Goal: Task Accomplishment & Management: Manage account settings

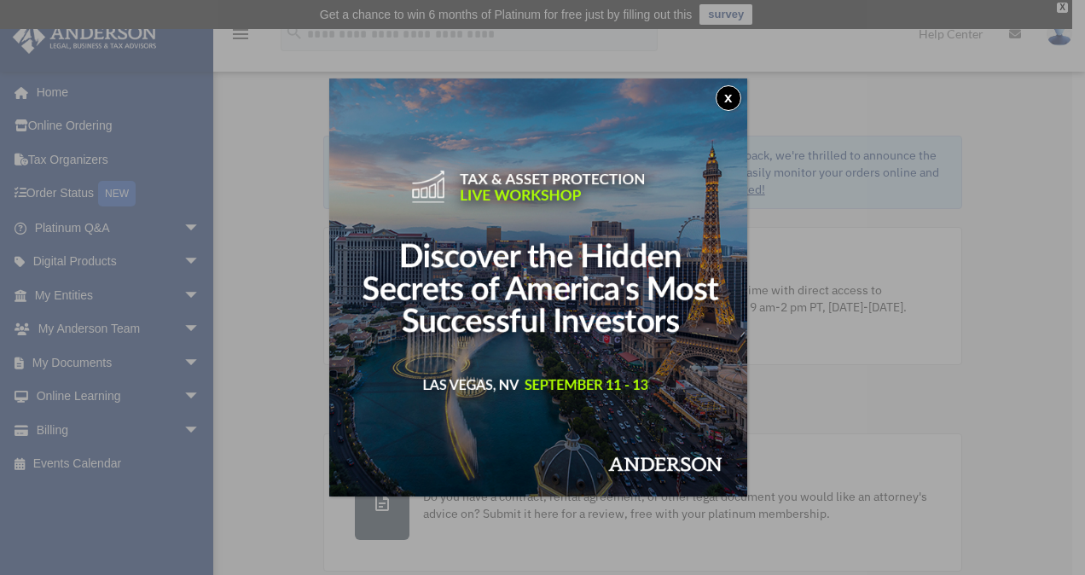
click at [740, 97] on button "x" at bounding box center [729, 98] width 26 height 26
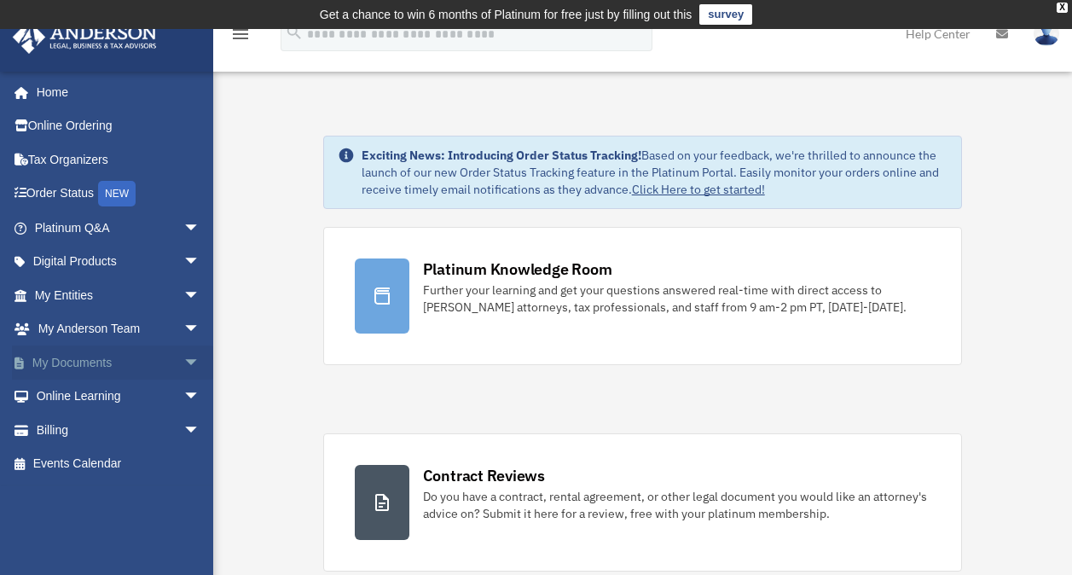
click at [183, 361] on span "arrow_drop_down" at bounding box center [200, 362] width 34 height 35
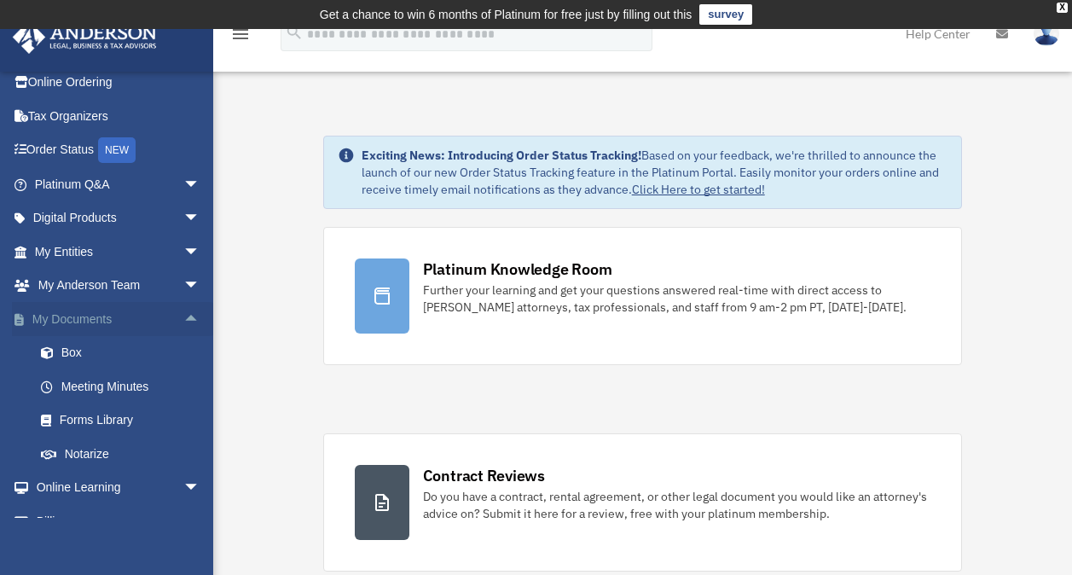
scroll to position [85, 0]
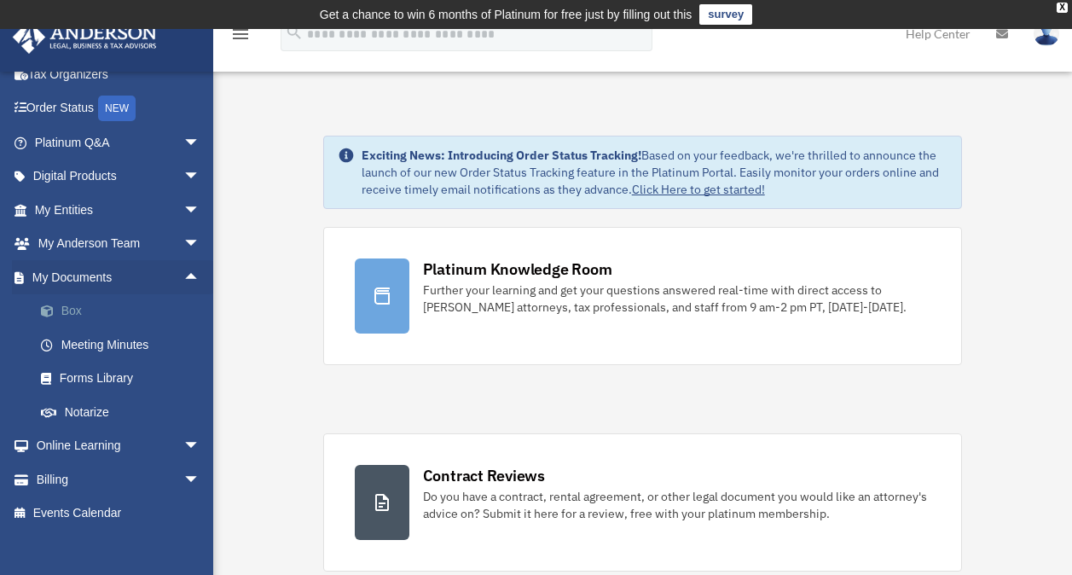
click at [122, 320] on link "Box" at bounding box center [125, 311] width 202 height 34
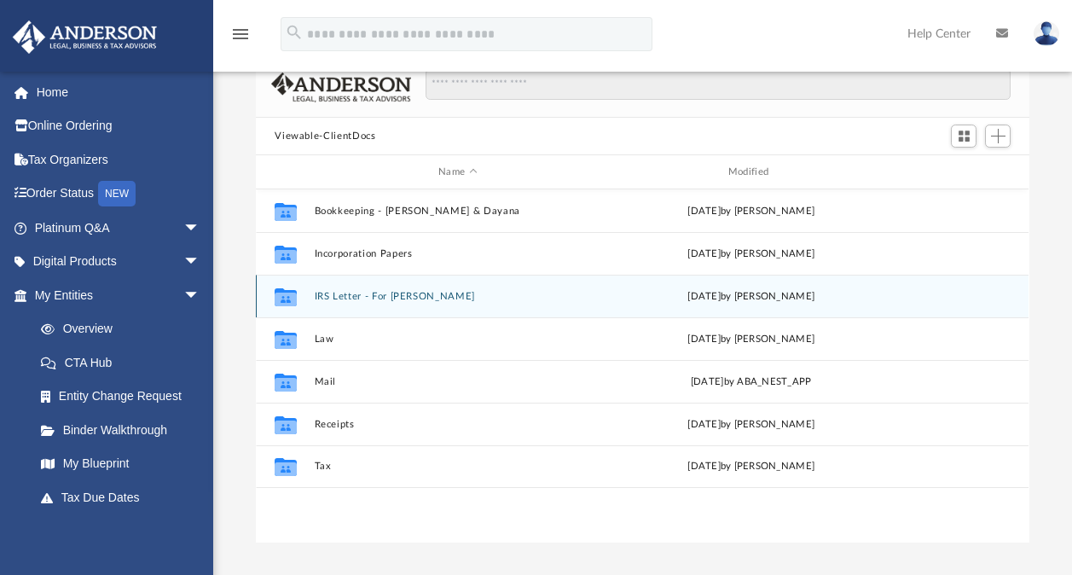
scroll to position [171, 0]
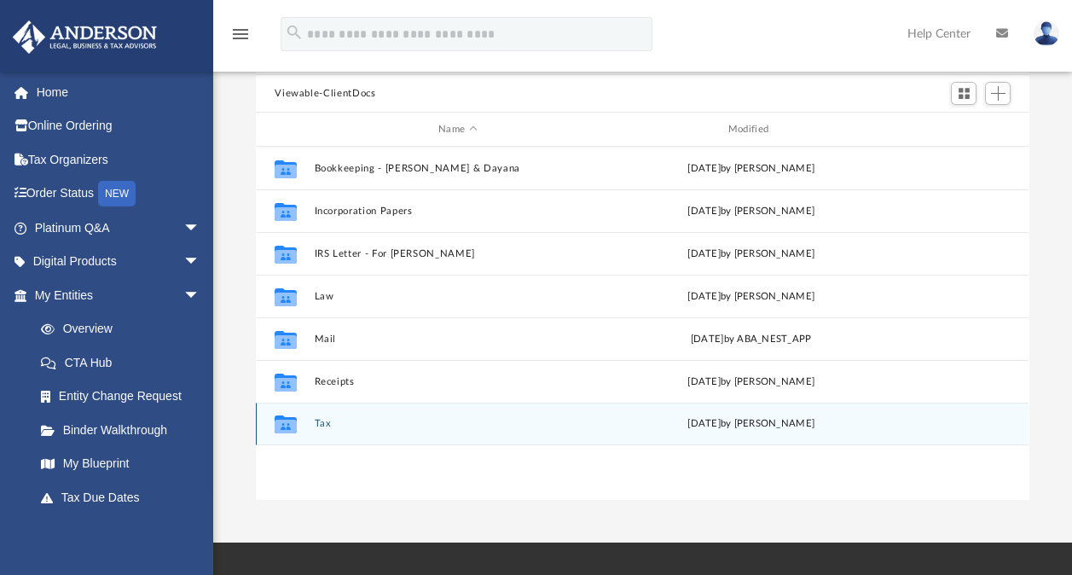
click at [323, 425] on button "Tax" at bounding box center [458, 423] width 287 height 11
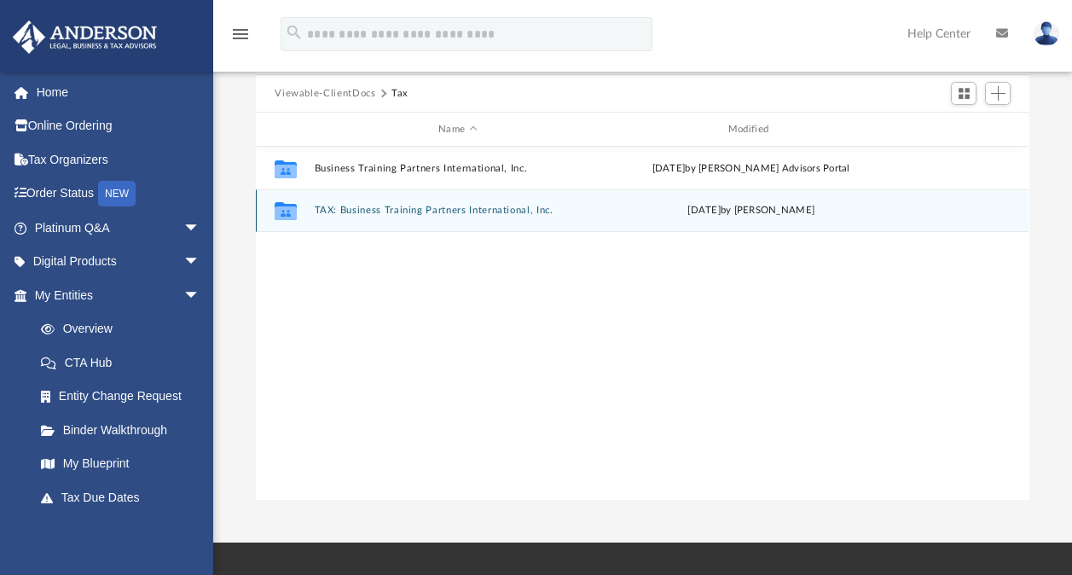
click at [442, 205] on button "TAX: Business Training Partners International, Inc." at bounding box center [458, 210] width 287 height 11
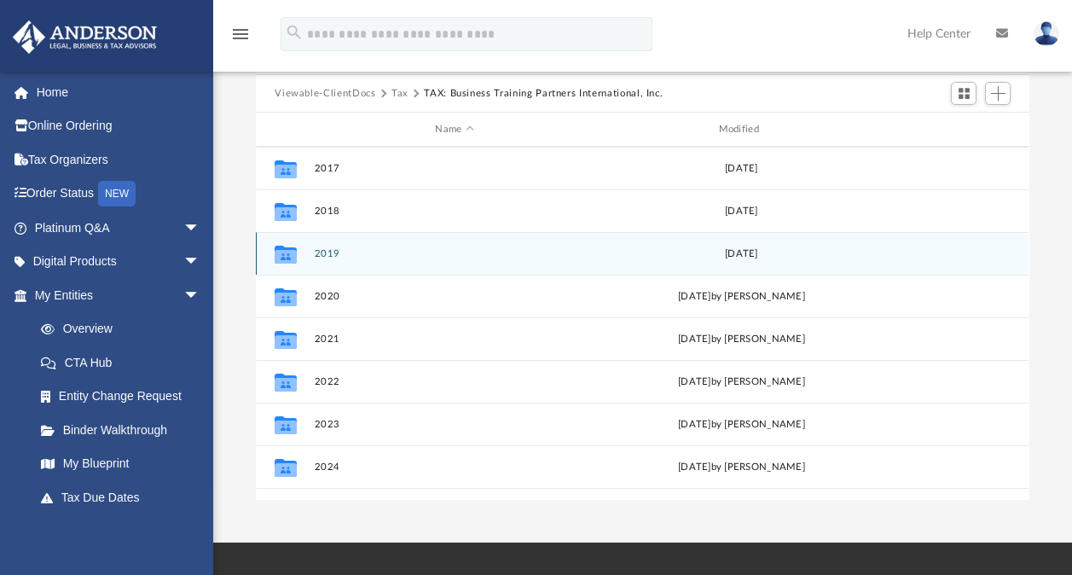
scroll to position [115, 0]
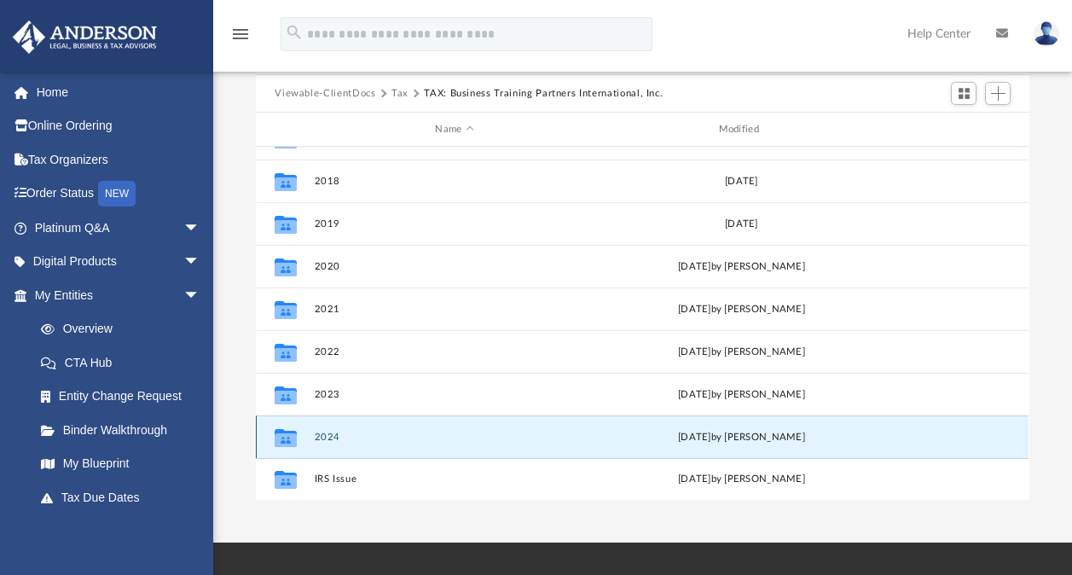
click at [339, 441] on button "2024" at bounding box center [455, 437] width 280 height 11
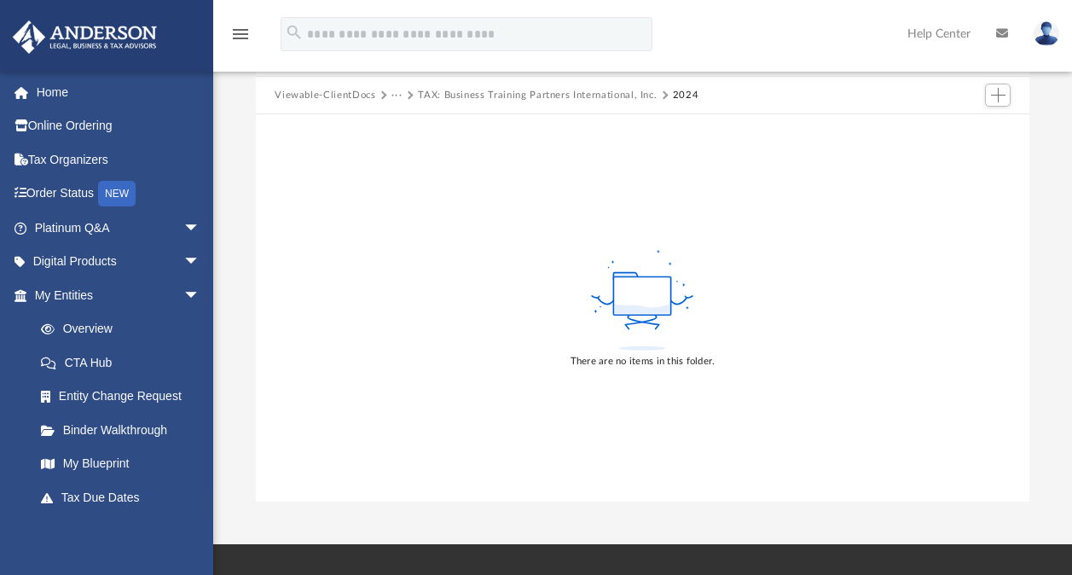
scroll to position [171, 0]
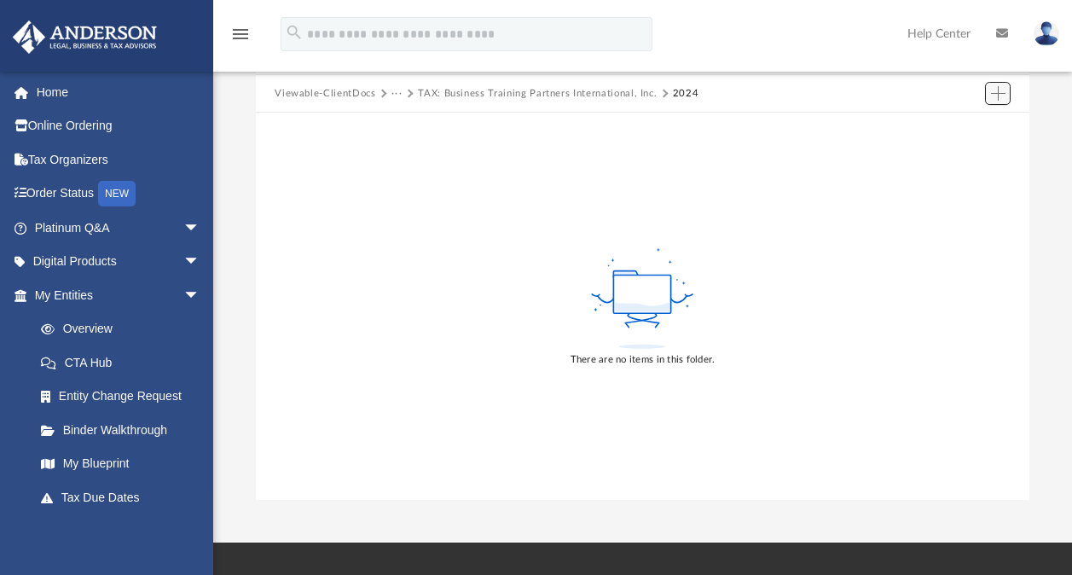
click at [1000, 86] on span "Add" at bounding box center [998, 93] width 14 height 14
click at [978, 148] on li "New Folder" at bounding box center [974, 154] width 55 height 18
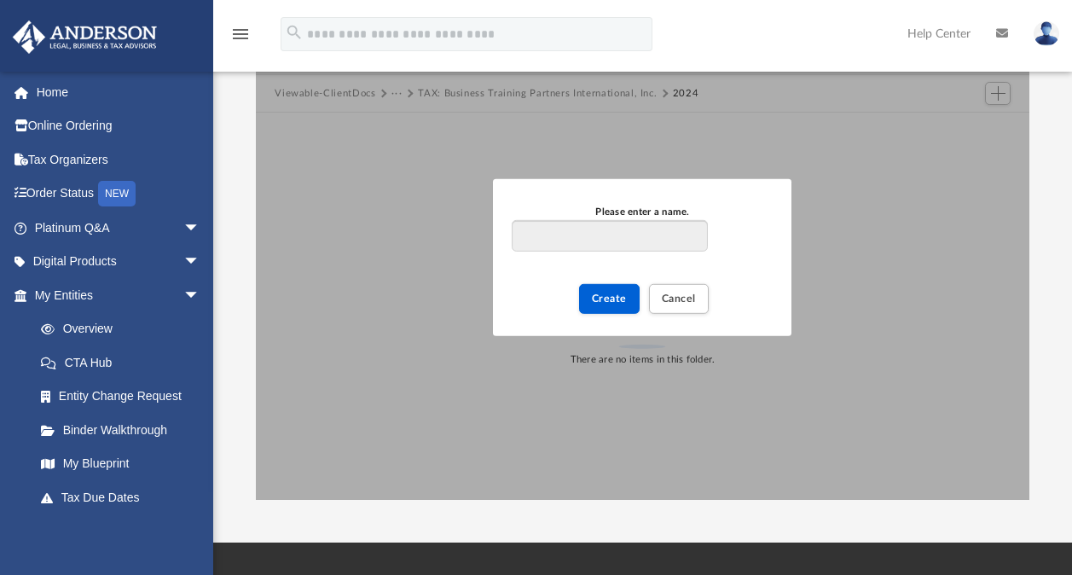
click at [627, 242] on input "Please enter a name." at bounding box center [609, 235] width 195 height 32
type input "**********"
click at [617, 301] on span "Create" at bounding box center [609, 298] width 35 height 10
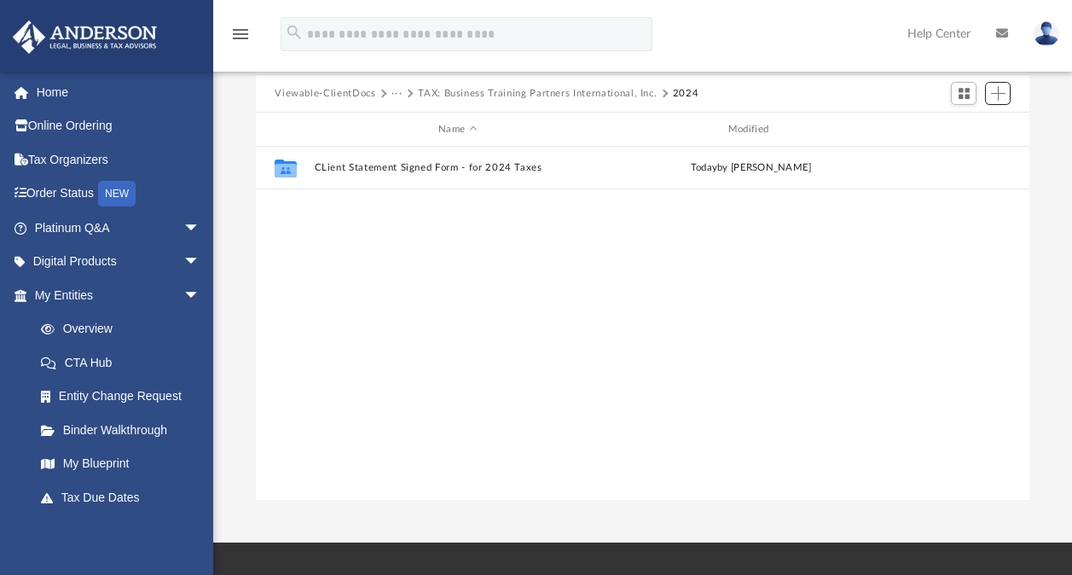
scroll to position [374, 760]
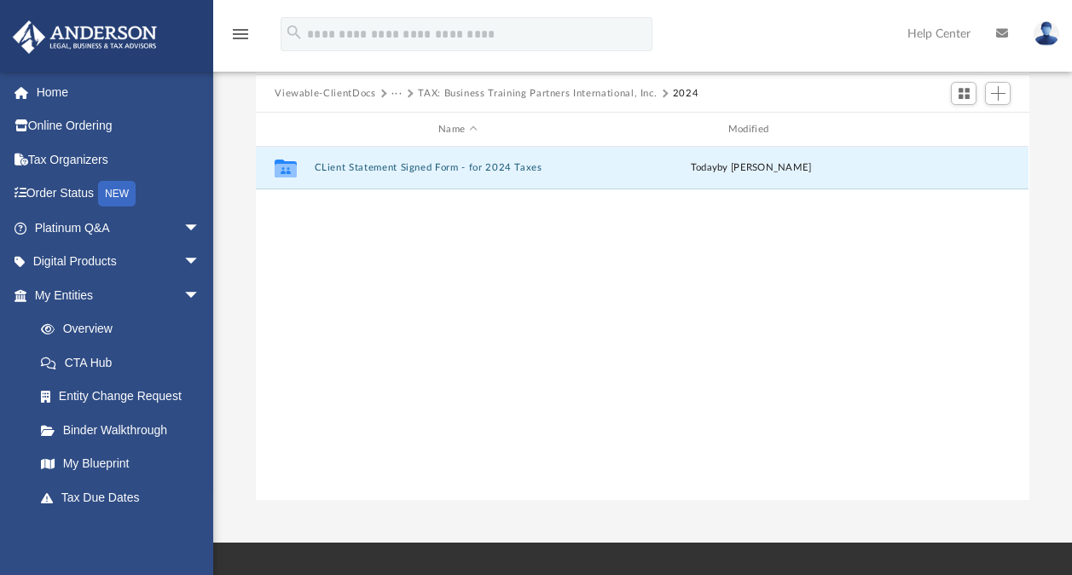
drag, startPoint x: 356, startPoint y: 164, endPoint x: 302, endPoint y: 208, distance: 69.7
click at [302, 208] on div "Collaborated Folder CLient Statement Signed Form - for 2024 Taxes [DATE] by [PE…" at bounding box center [642, 324] width 773 height 354
drag, startPoint x: 400, startPoint y: 165, endPoint x: 356, endPoint y: 267, distance: 111.5
click at [356, 267] on div "Collaborated Folder CLient Statement Signed Form - for 2024 Taxes [DATE] by [PE…" at bounding box center [642, 324] width 773 height 354
click at [289, 164] on icon "grid" at bounding box center [286, 171] width 22 height 14
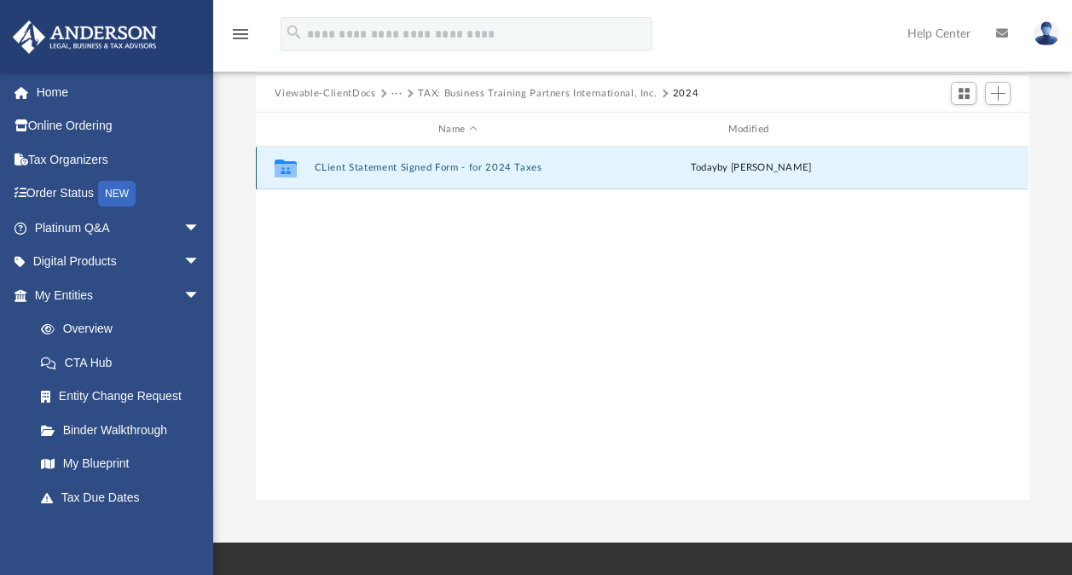
click at [913, 165] on div "Collaborated Folder CLient Statement Signed Form - for 2024 Taxes [DATE] by [PE…" at bounding box center [642, 168] width 773 height 43
click at [901, 167] on div "Collaborated Folder CLient Statement Signed Form - for 2024 Taxes [DATE] by [PE…" at bounding box center [642, 168] width 773 height 43
click at [499, 252] on div "Collaborated Folder CLient Statement Signed Form - for 2024 Taxes [DATE] by [PE…" at bounding box center [642, 324] width 773 height 354
drag, startPoint x: 509, startPoint y: 165, endPoint x: 442, endPoint y: 207, distance: 79.7
click at [440, 212] on div "Collaborated Folder CLient Statement Signed Form - for 2024 Taxes [DATE] by [PE…" at bounding box center [642, 324] width 773 height 354
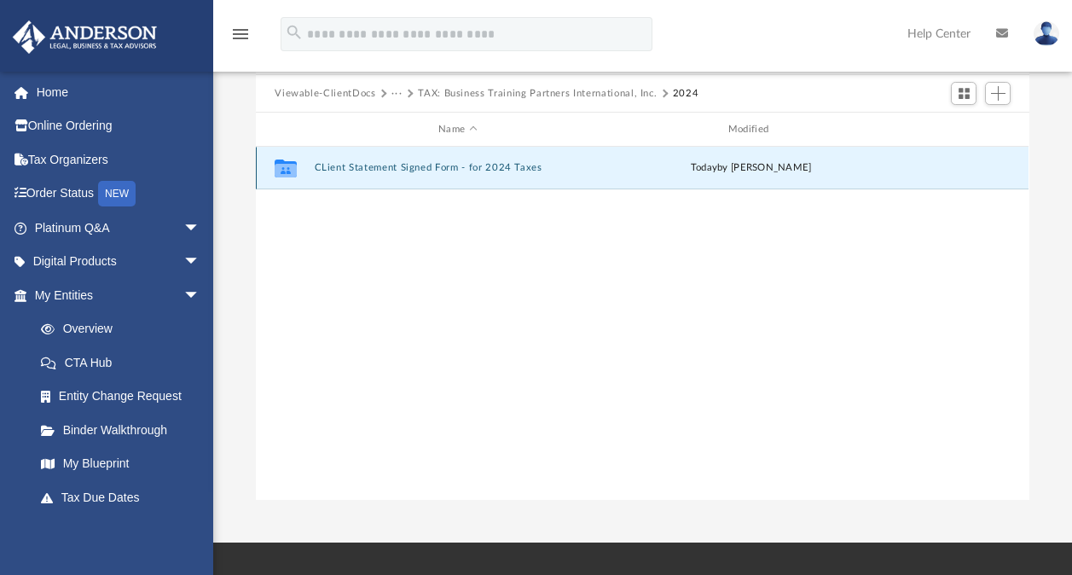
click at [456, 169] on button "CLient Statement Signed Form - for 2024 Taxes" at bounding box center [458, 167] width 287 height 11
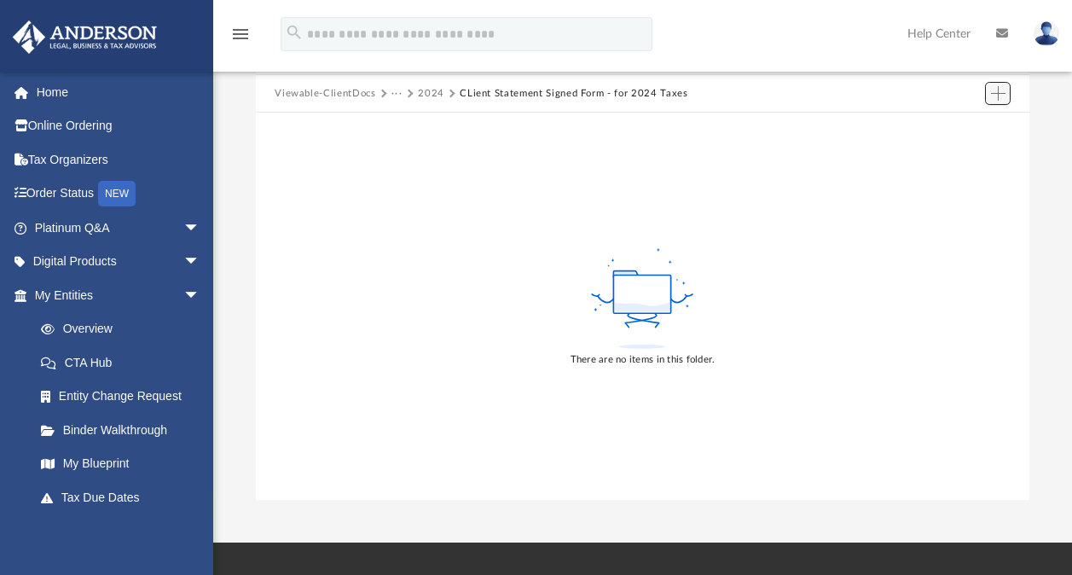
click at [1007, 90] on button "Add" at bounding box center [998, 94] width 26 height 24
click at [971, 126] on li "Upload" at bounding box center [974, 127] width 55 height 18
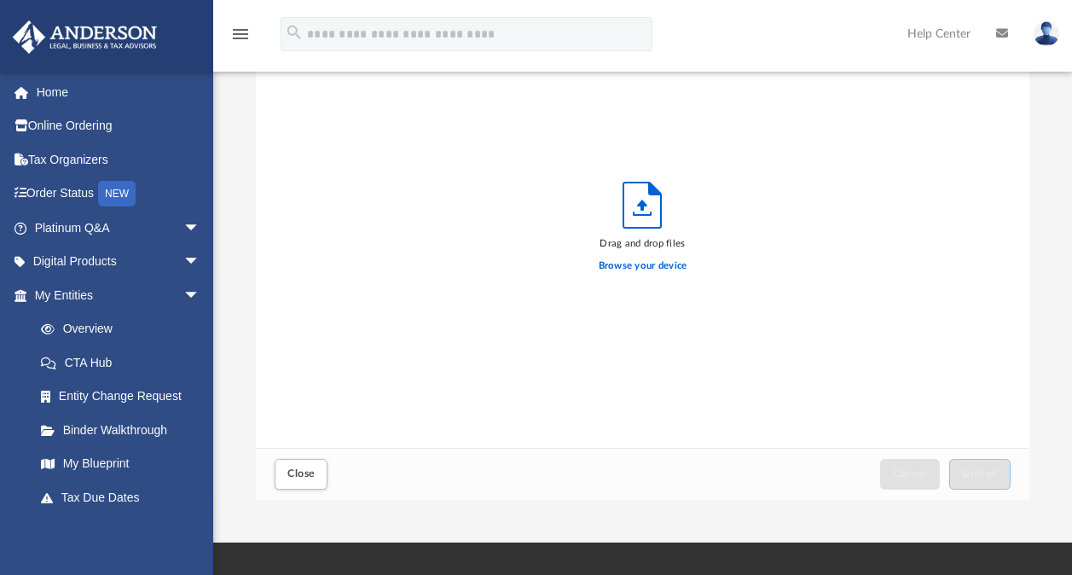
scroll to position [420, 760]
click at [642, 274] on div "Browse your device" at bounding box center [643, 266] width 89 height 30
click at [642, 269] on label "Browse your device" at bounding box center [643, 265] width 89 height 15
click at [0, 0] on input "Browse your device" at bounding box center [0, 0] width 0 height 0
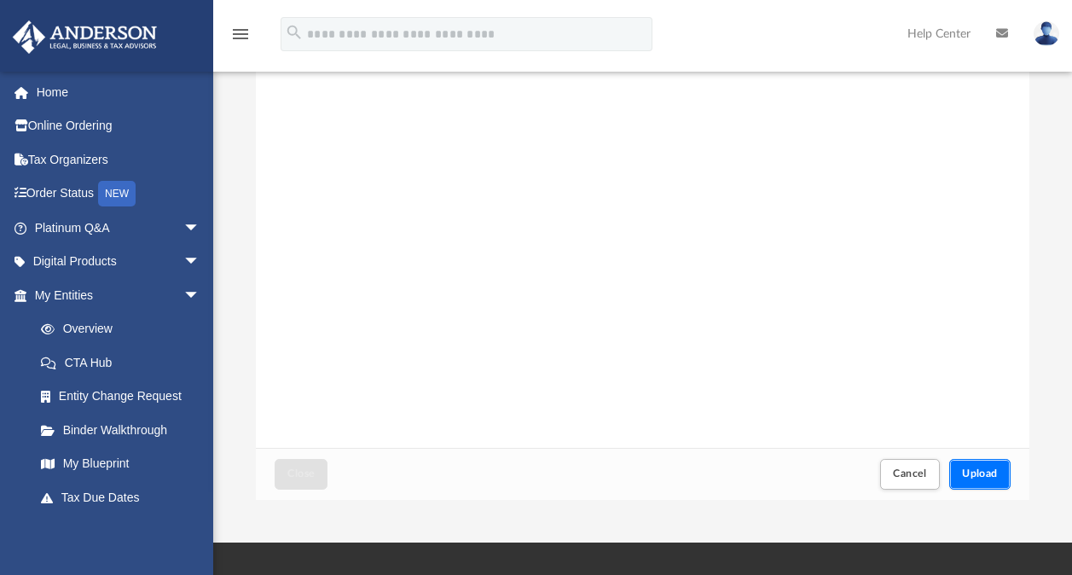
click at [995, 476] on span "Upload" at bounding box center [980, 473] width 36 height 10
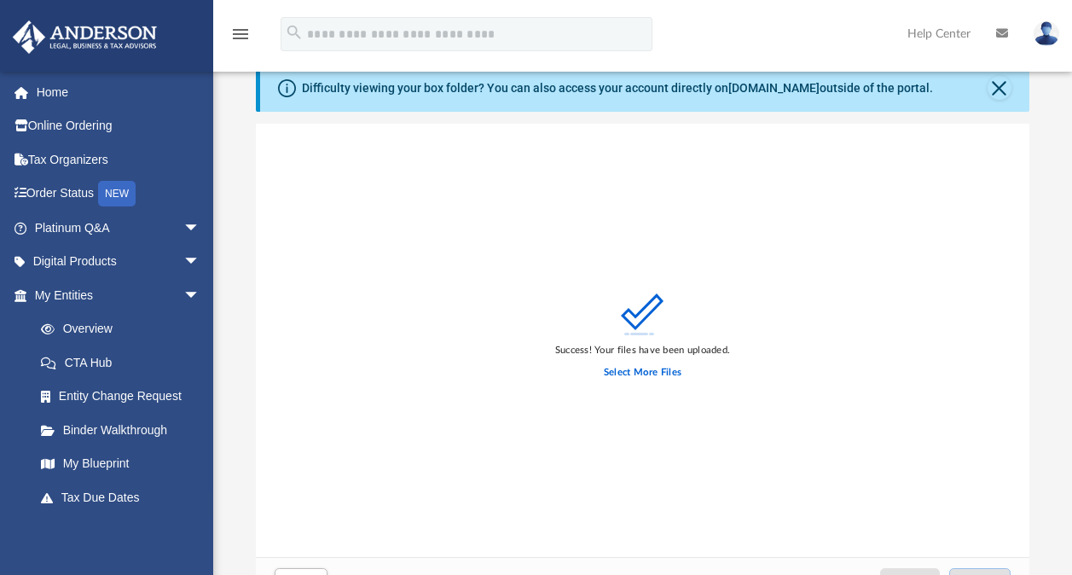
scroll to position [0, 0]
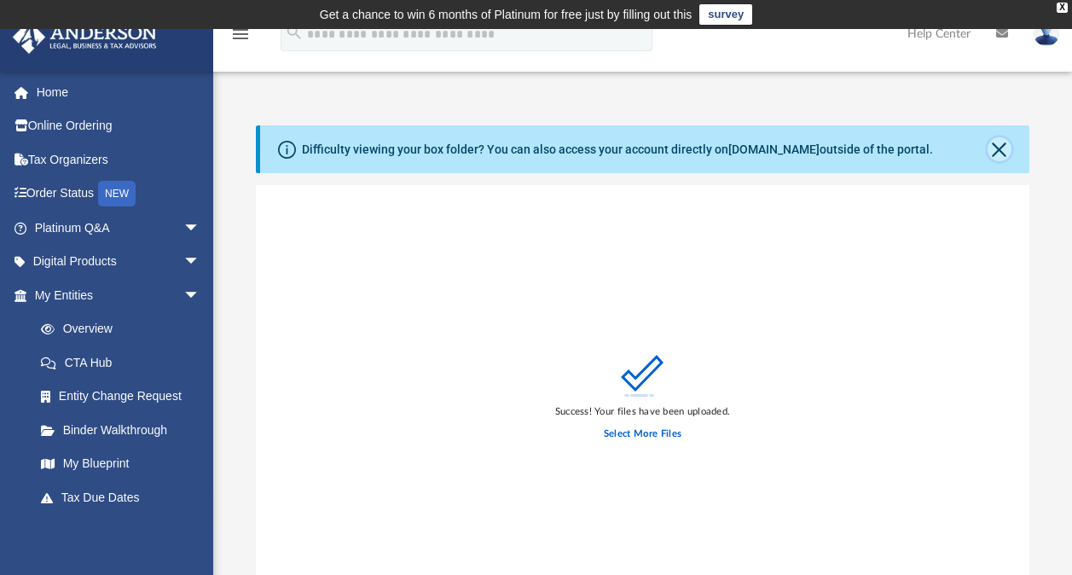
click at [1000, 154] on button "Close" at bounding box center [1000, 149] width 24 height 24
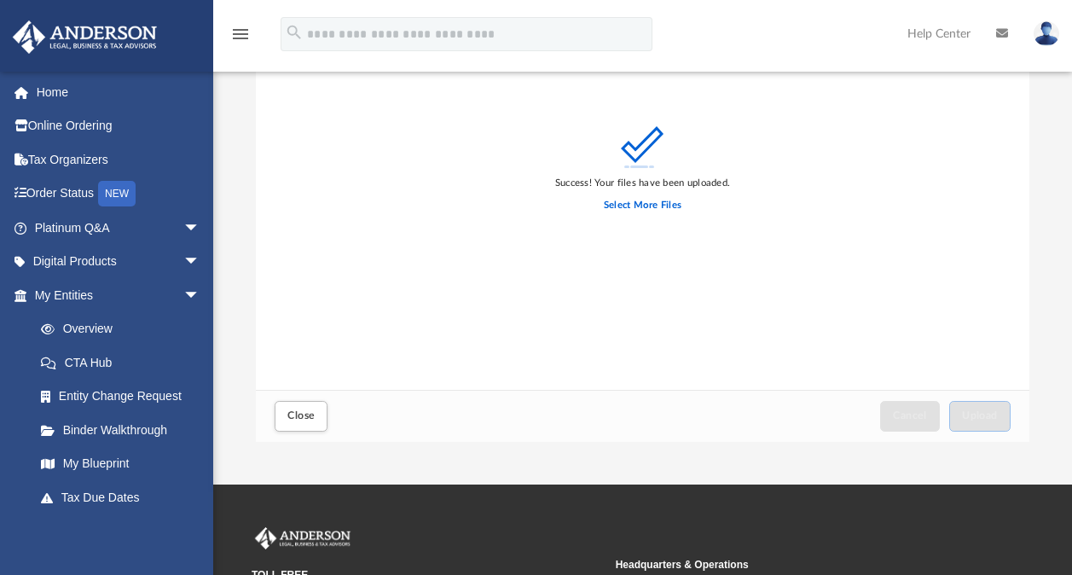
scroll to position [171, 0]
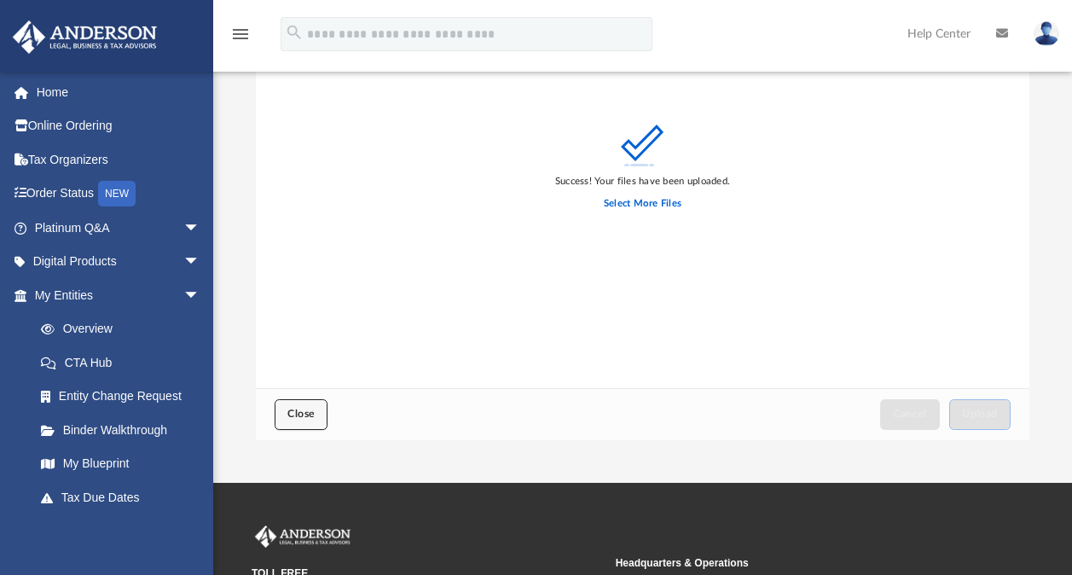
click at [298, 409] on span "Close" at bounding box center [300, 414] width 27 height 10
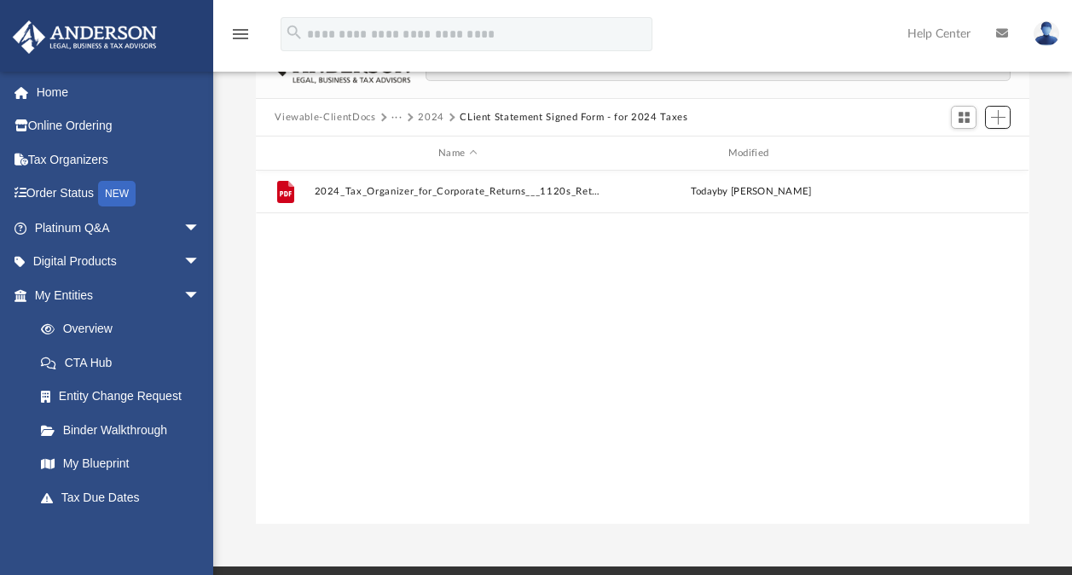
scroll to position [0, 0]
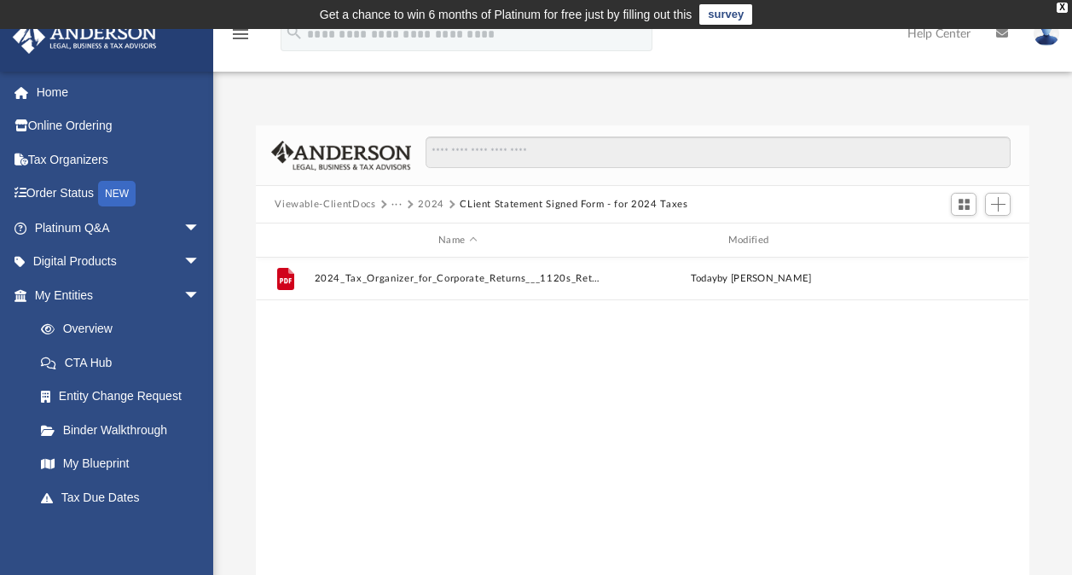
click at [432, 206] on button "2024" at bounding box center [431, 204] width 26 height 15
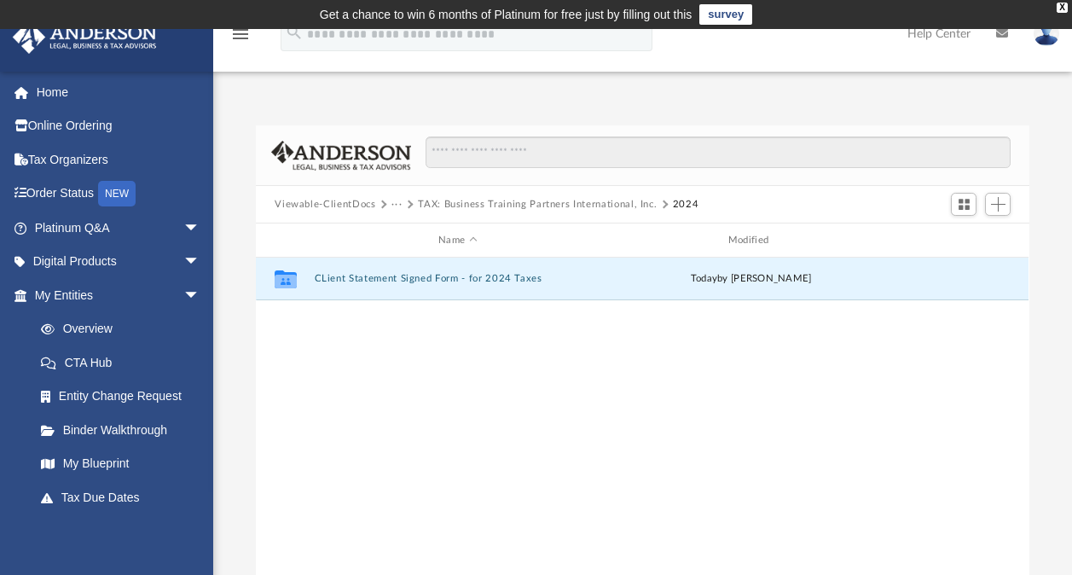
drag, startPoint x: 464, startPoint y: 279, endPoint x: 389, endPoint y: 339, distance: 96.4
click at [389, 339] on div "Collaborated Folder CLient Statement Signed Form - for 2024 Taxes [DATE] by [PE…" at bounding box center [642, 435] width 773 height 354
click at [393, 199] on button "···" at bounding box center [396, 204] width 11 height 15
click at [412, 229] on li "Tax" at bounding box center [409, 234] width 16 height 18
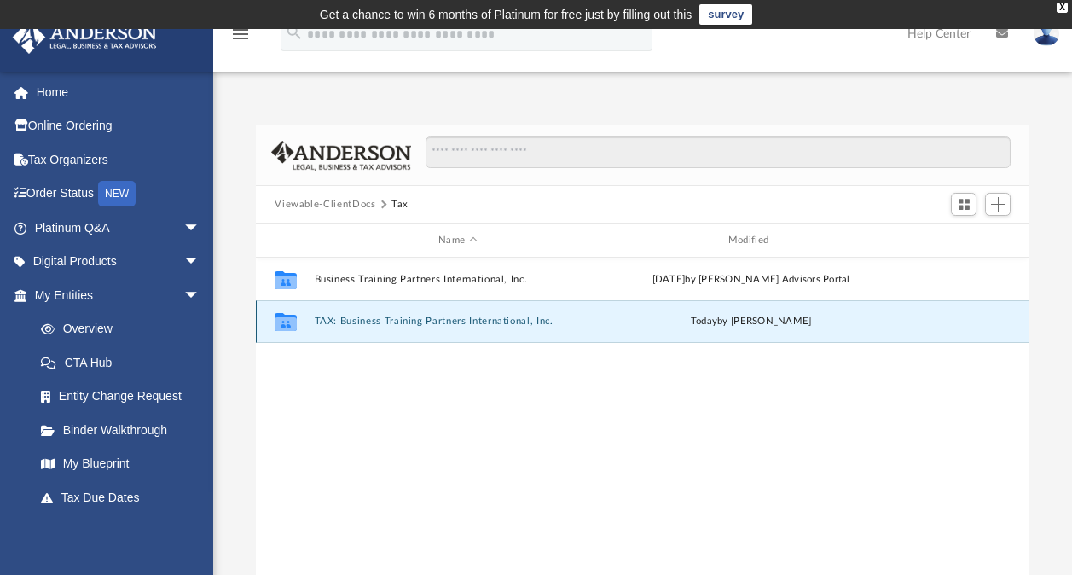
click at [428, 322] on button "TAX: Business Training Partners International, Inc." at bounding box center [458, 321] width 287 height 11
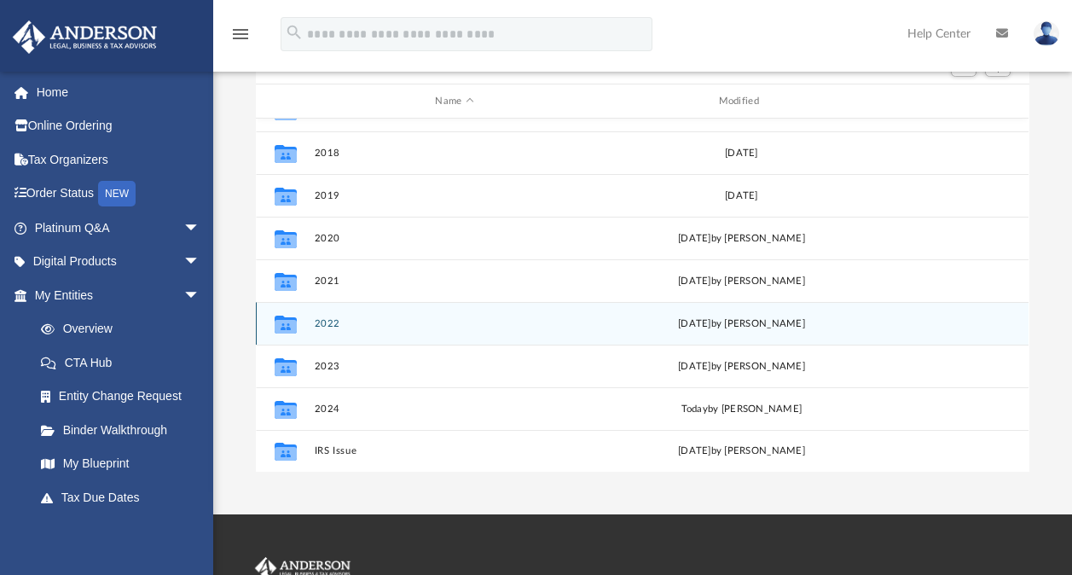
scroll to position [256, 0]
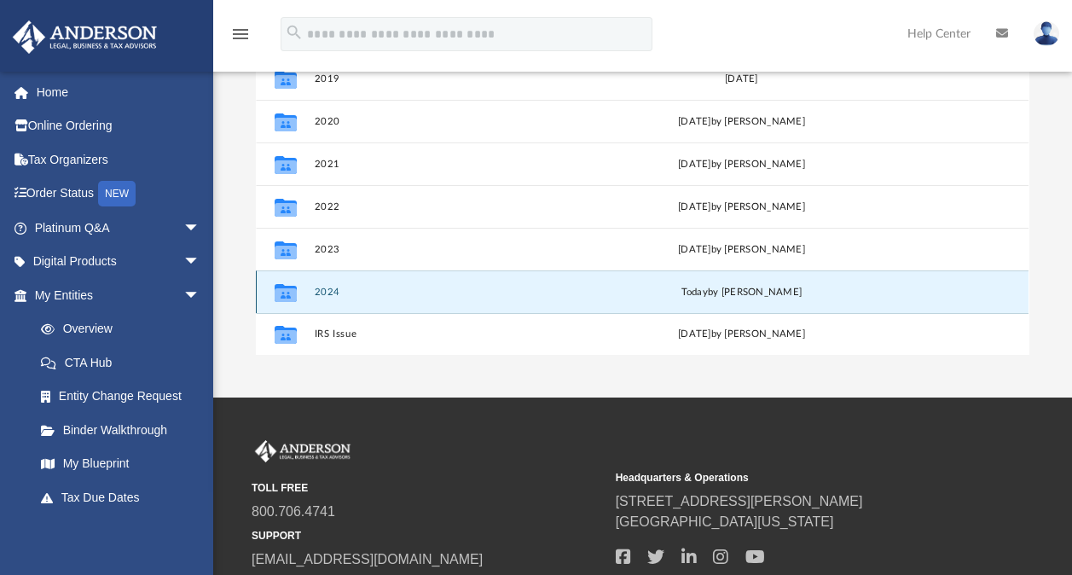
click at [335, 290] on button "2024" at bounding box center [455, 292] width 280 height 11
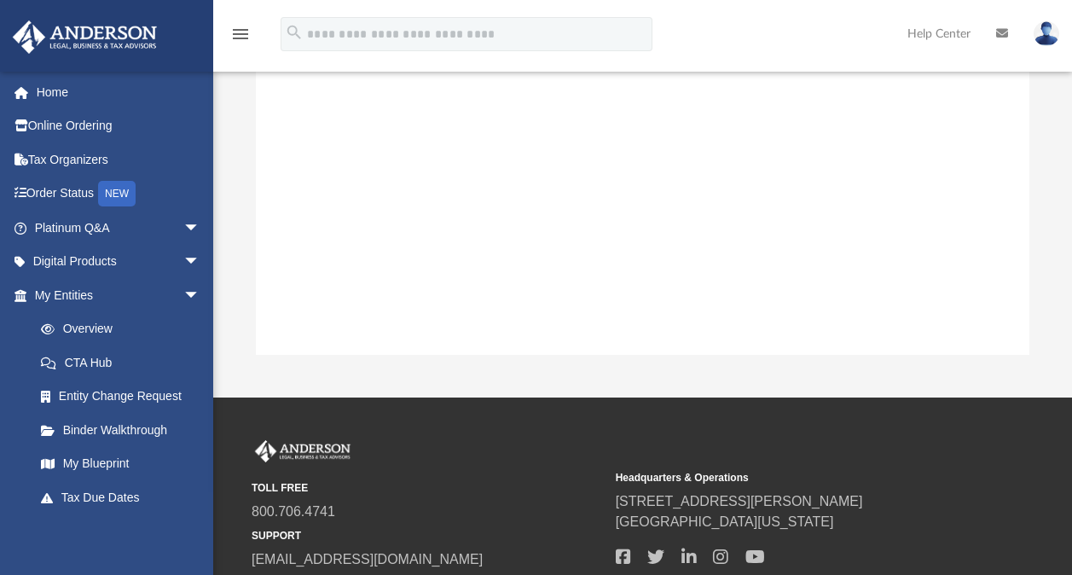
scroll to position [0, 0]
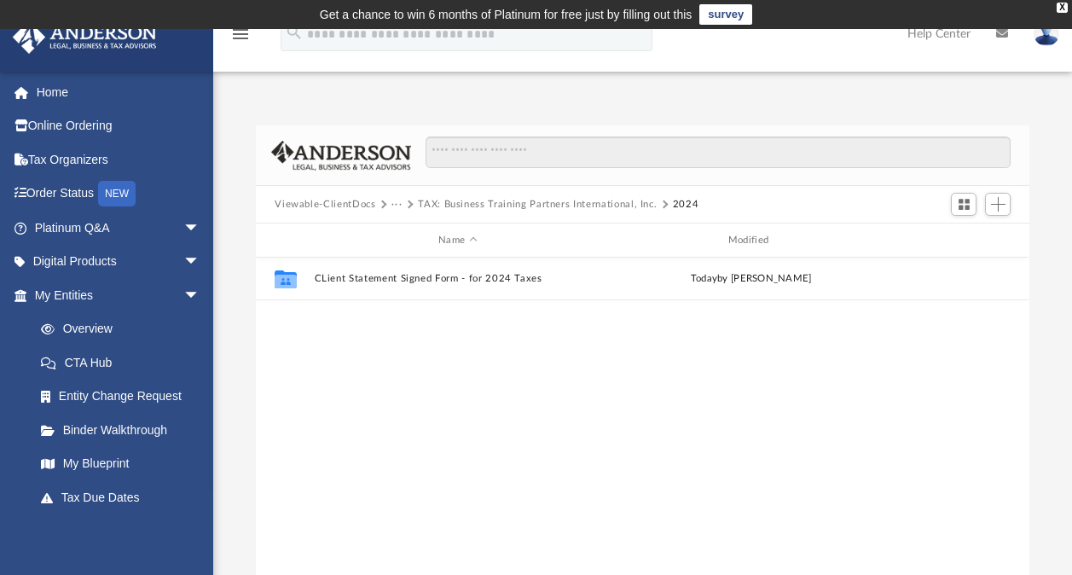
click at [422, 201] on button "TAX: Business Training Partners International, Inc." at bounding box center [537, 204] width 239 height 15
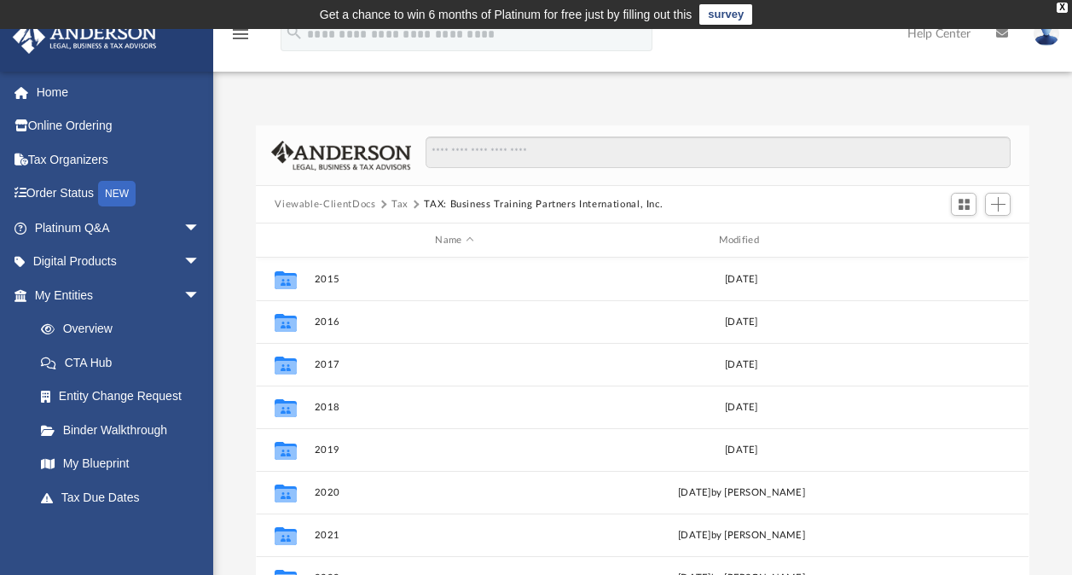
click at [443, 205] on button "TAX: Business Training Partners International, Inc." at bounding box center [543, 204] width 239 height 15
click at [401, 201] on button "Tax" at bounding box center [399, 204] width 17 height 15
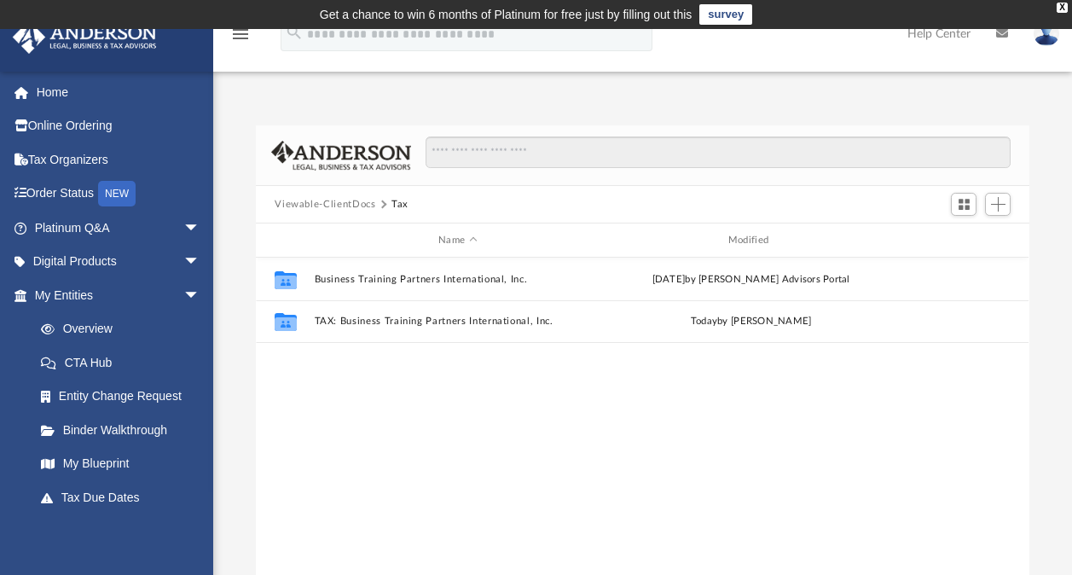
click at [372, 206] on button "Viewable-ClientDocs" at bounding box center [325, 204] width 101 height 15
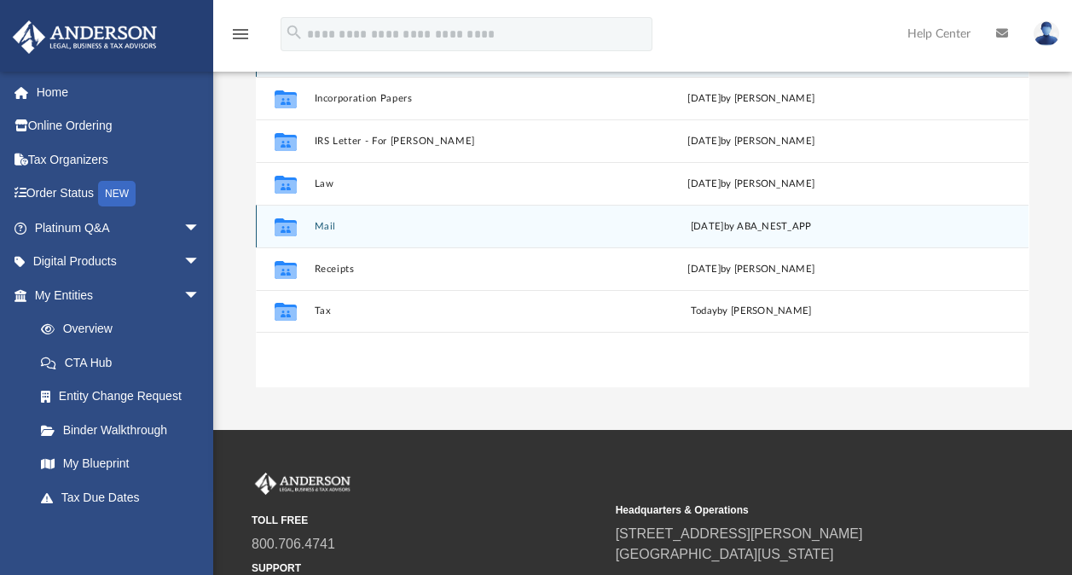
scroll to position [256, 0]
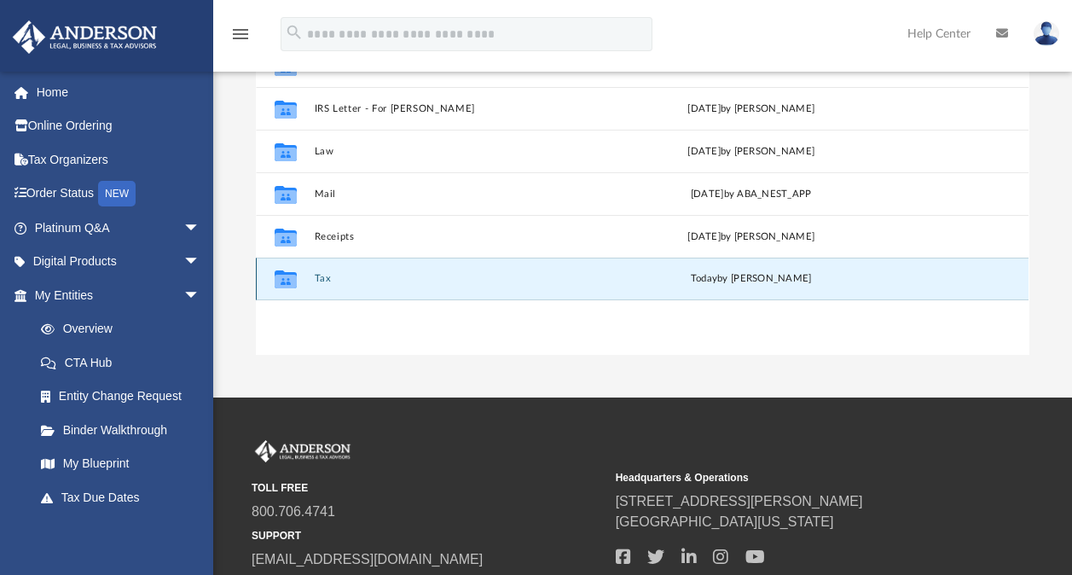
click at [324, 281] on button "Tax" at bounding box center [458, 278] width 287 height 11
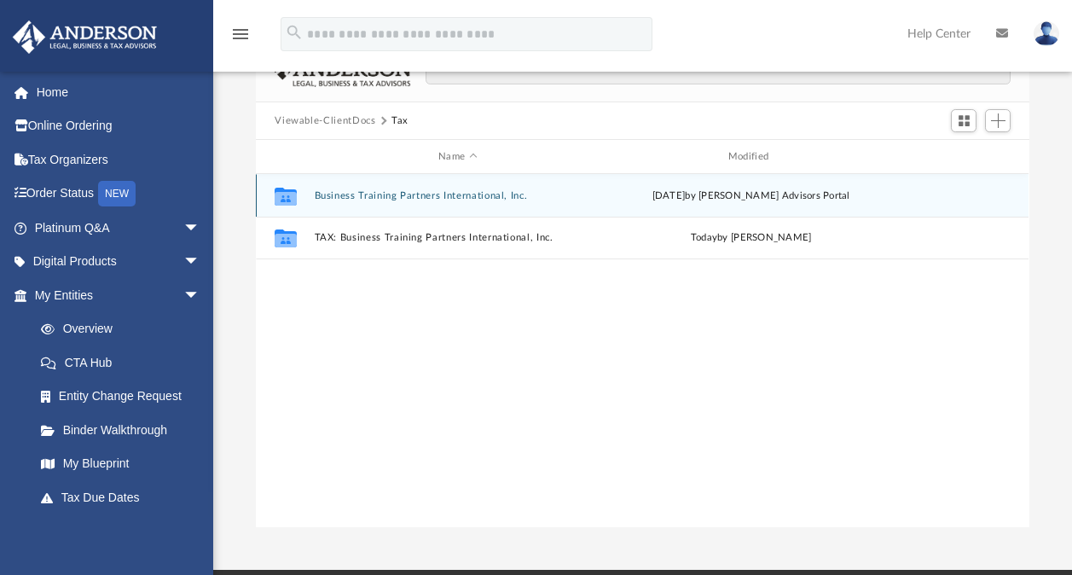
scroll to position [0, 0]
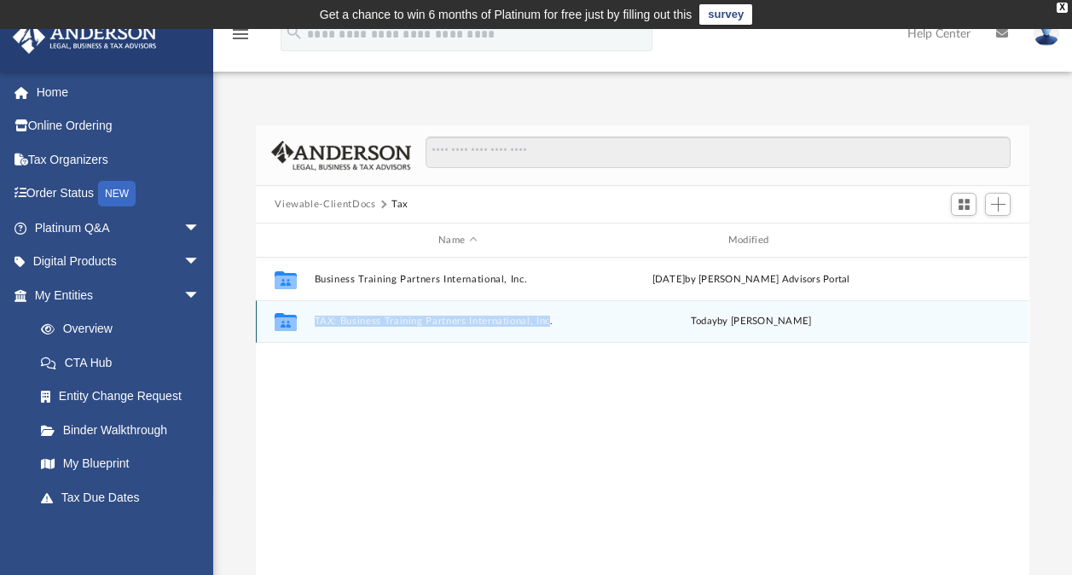
drag, startPoint x: 304, startPoint y: 315, endPoint x: 550, endPoint y: 333, distance: 247.2
click at [550, 333] on div "Collaborated Folder TAX: Business Training Partners International, Inc. [DATE] …" at bounding box center [642, 321] width 773 height 43
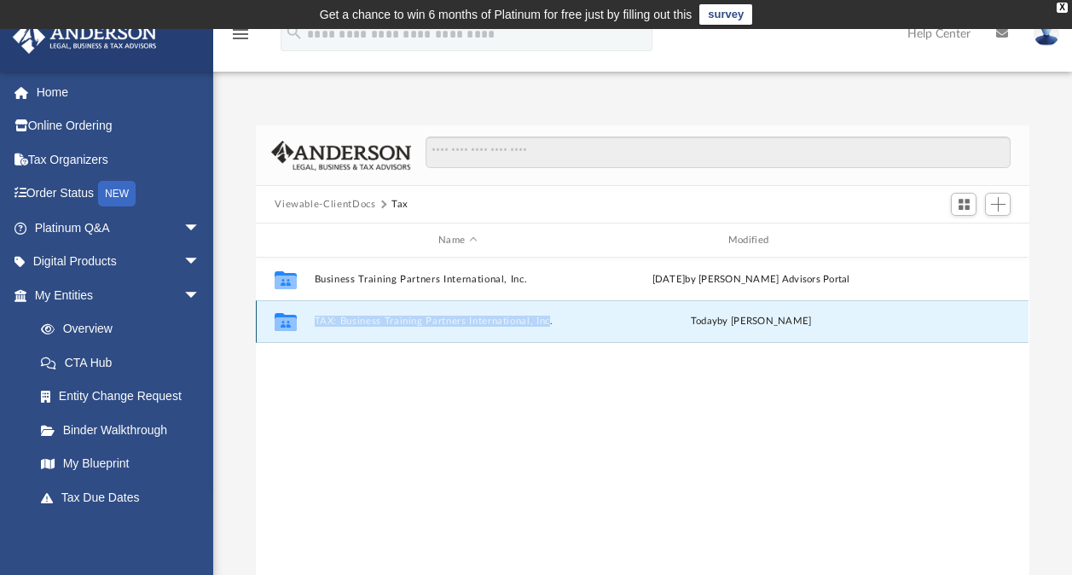
copy button "TAX: Business Training Partners International, Inc"
click at [466, 318] on button "TAX: Business Training Partners International, Inc." at bounding box center [458, 321] width 287 height 11
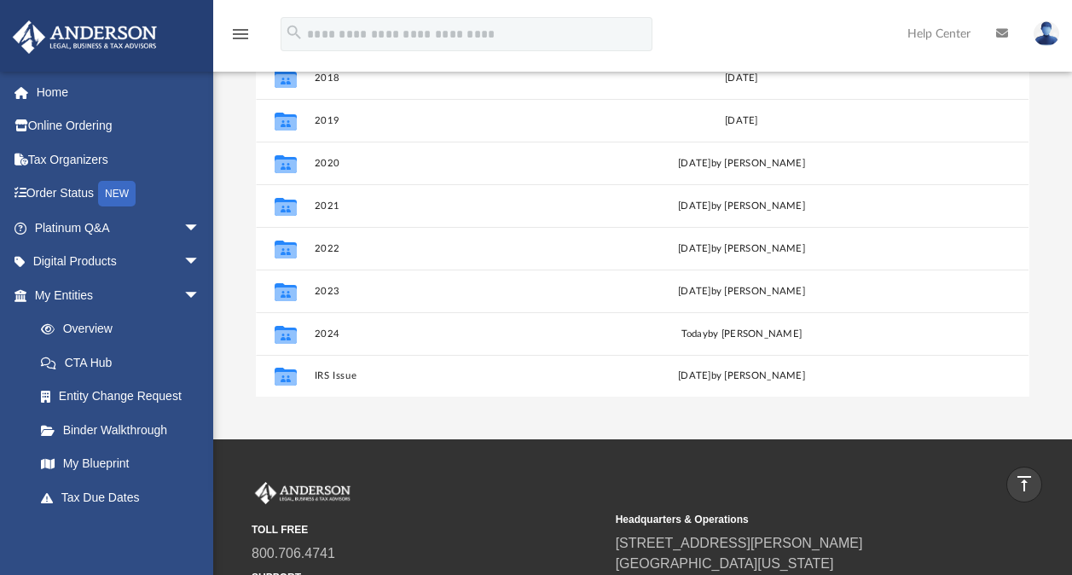
scroll to position [213, 0]
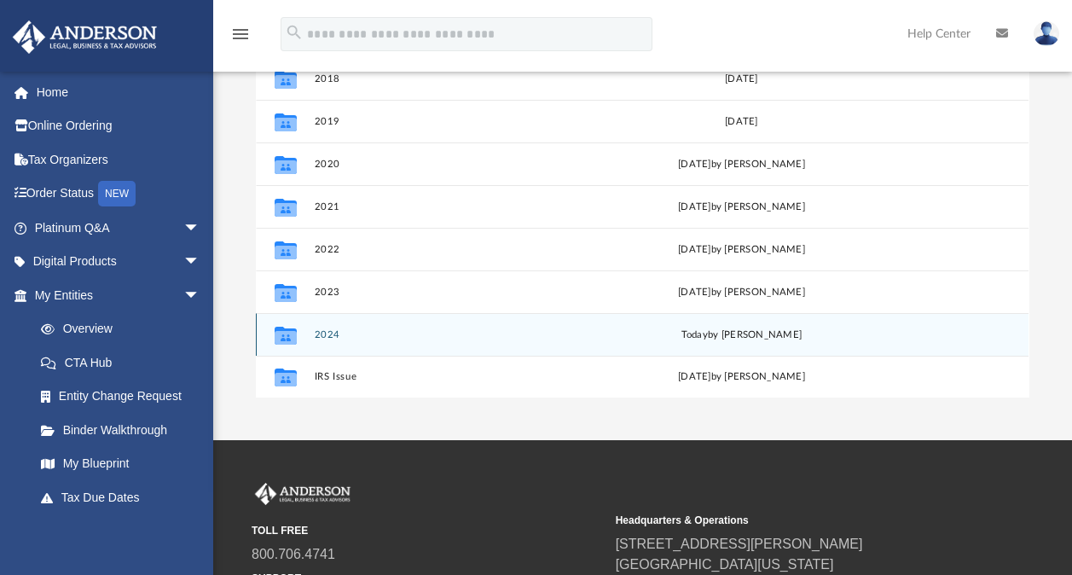
click at [335, 337] on button "2024" at bounding box center [455, 334] width 280 height 11
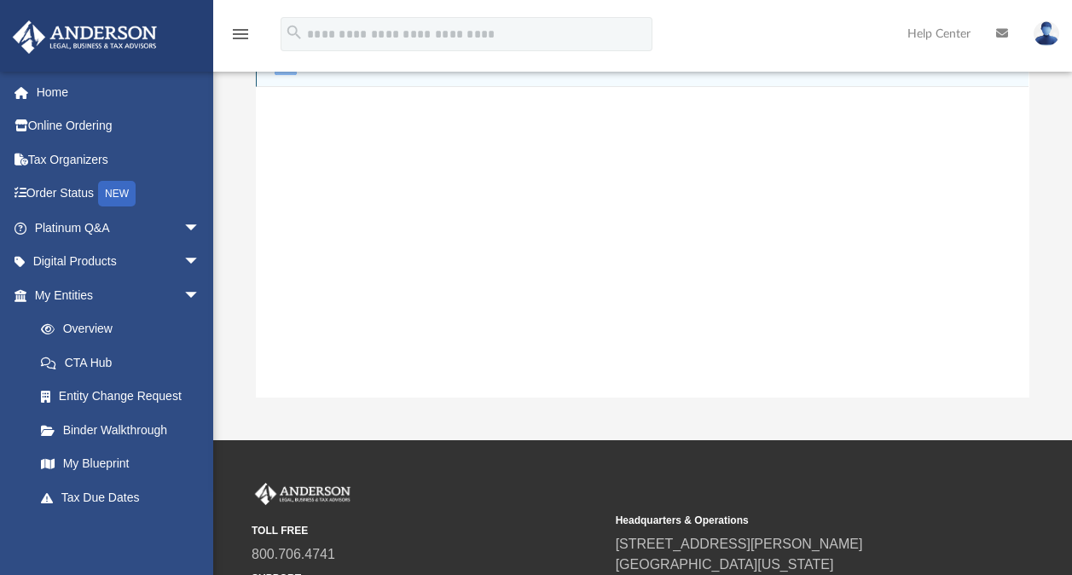
scroll to position [0, 0]
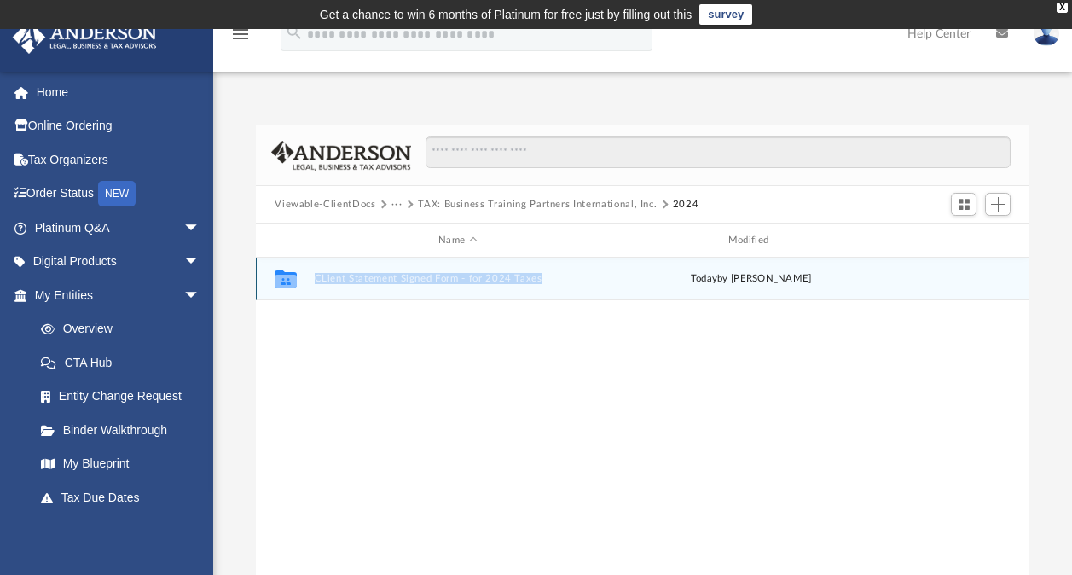
drag, startPoint x: 551, startPoint y: 285, endPoint x: 311, endPoint y: 271, distance: 240.0
click at [311, 271] on div "Collaborated Folder CLient Statement Signed Form - for 2024 Taxes [DATE] by [PE…" at bounding box center [642, 279] width 773 height 43
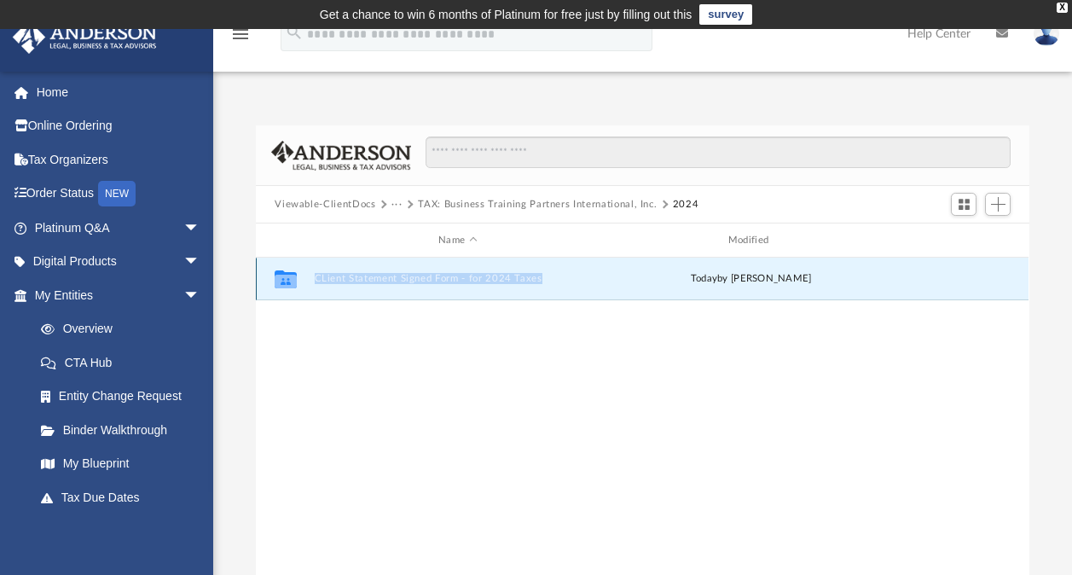
copy button "CLient Statement Signed Form - for 2024 Taxes"
click at [537, 347] on div "Collaborated Folder CLient Statement Signed Form - for 2024 Taxes [DATE] by [PE…" at bounding box center [642, 435] width 773 height 354
click at [515, 274] on button "CLient Statement Signed Form - for 2024 Taxes" at bounding box center [458, 278] width 287 height 11
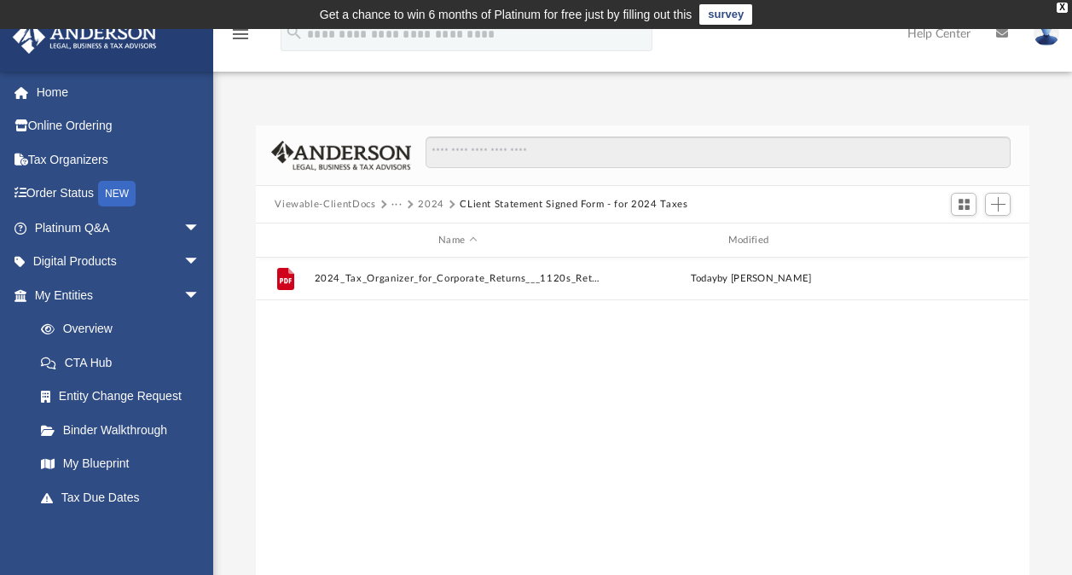
click at [1034, 39] on link at bounding box center [1046, 33] width 51 height 75
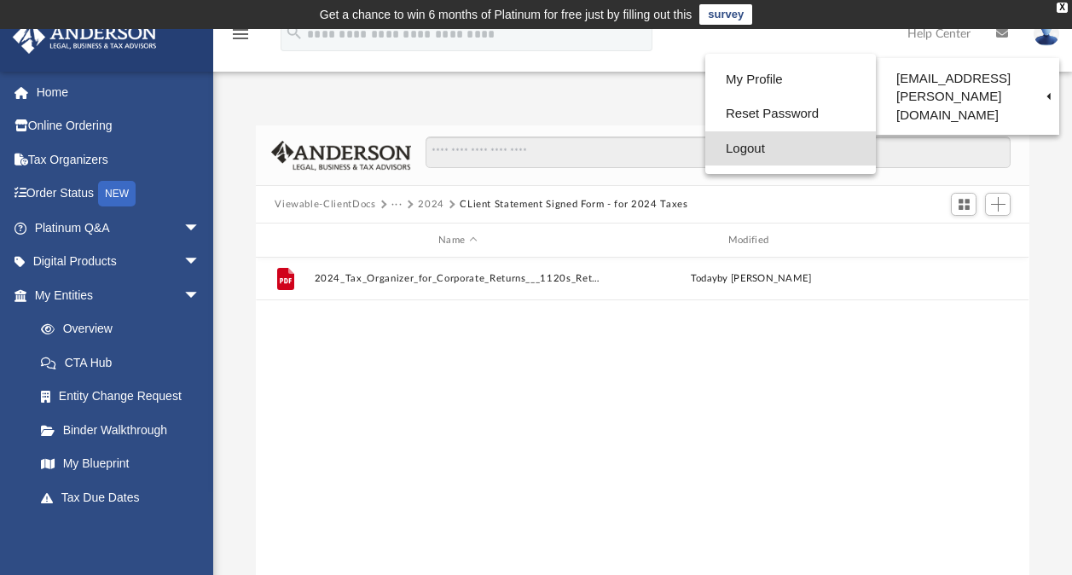
click at [705, 155] on link "Logout" at bounding box center [790, 148] width 171 height 35
